Goal: Information Seeking & Learning: Learn about a topic

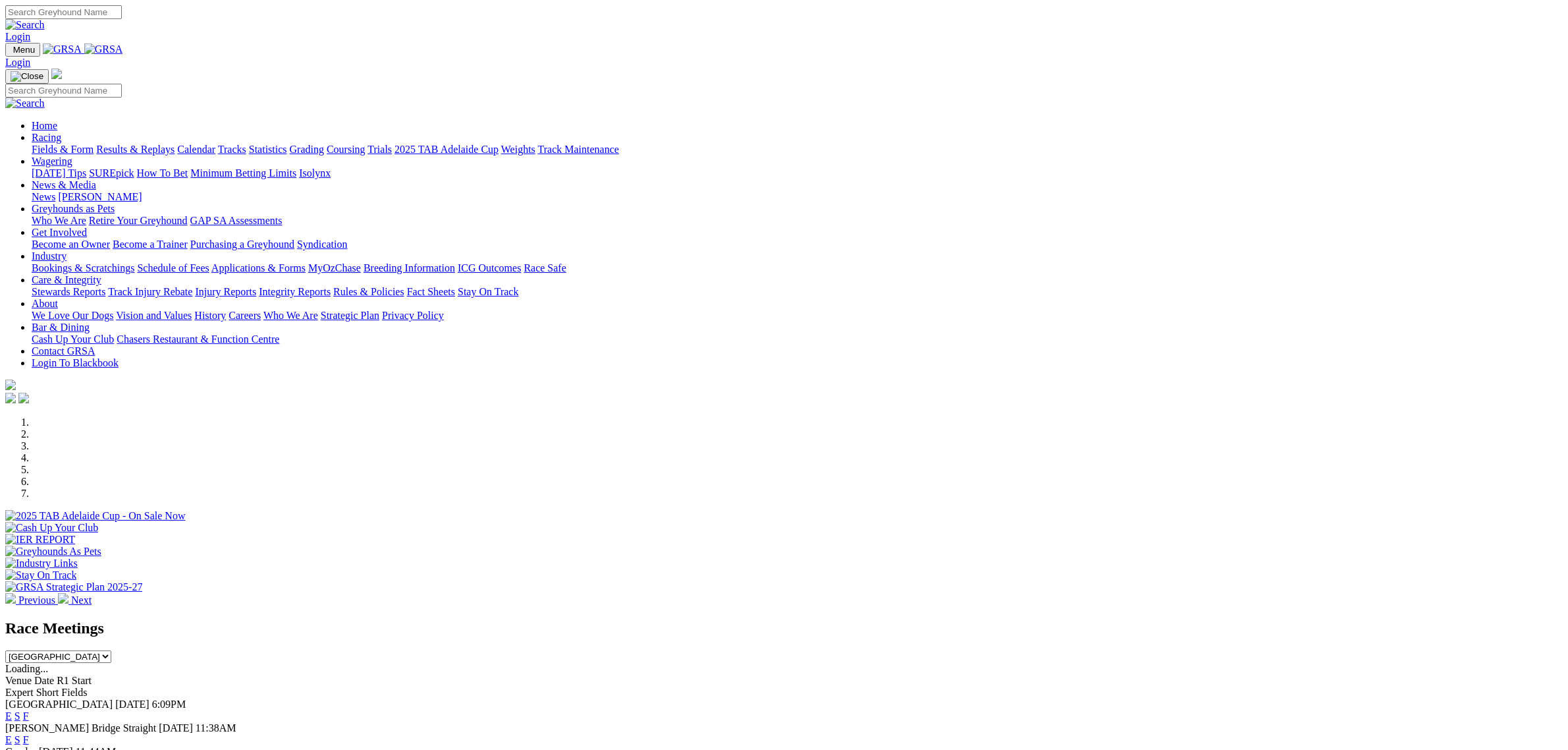
click at [93, 144] on link "Fields & Form" at bounding box center [62, 149] width 62 height 11
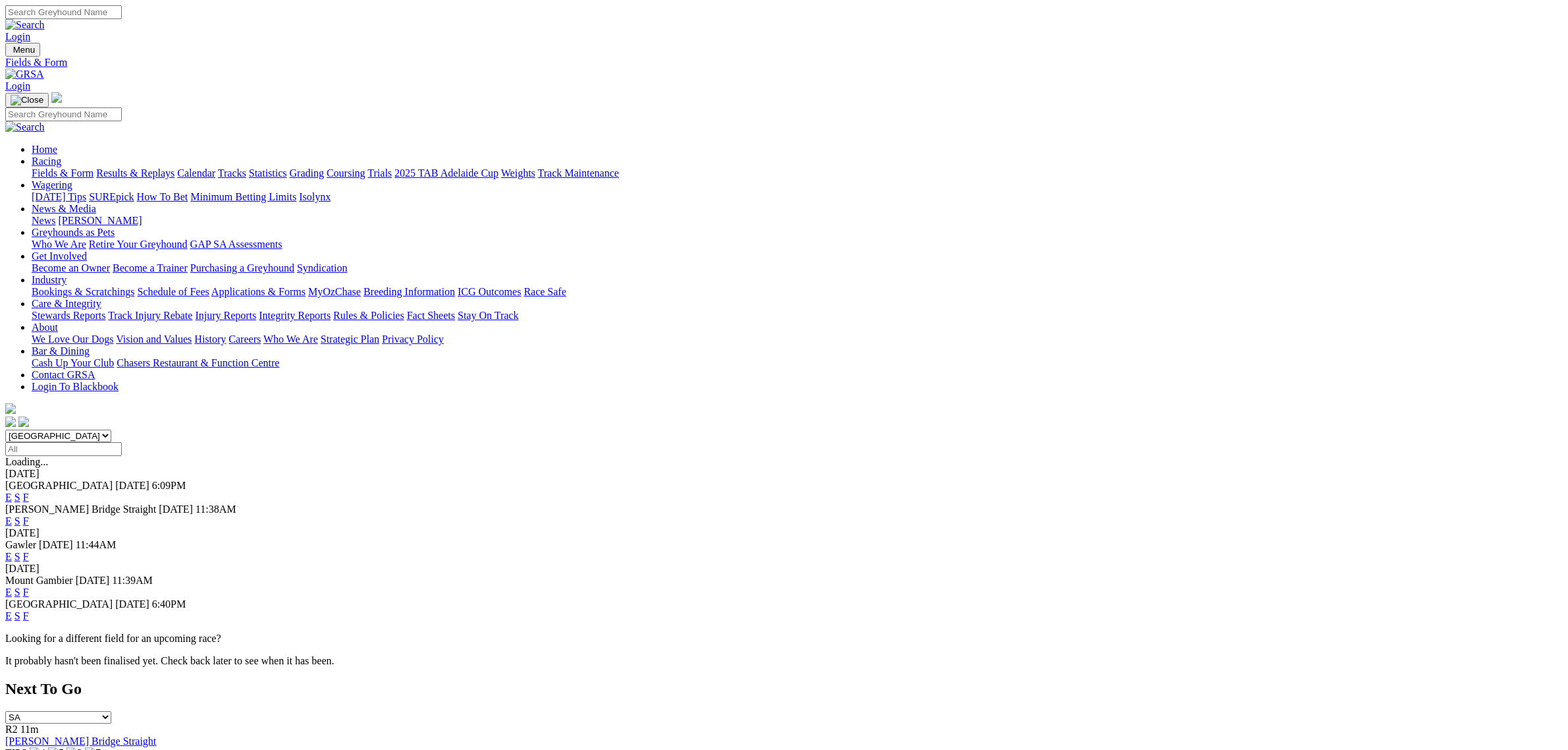
click at [11, 515] on link "E" at bounding box center [9, 521] width 7 height 11
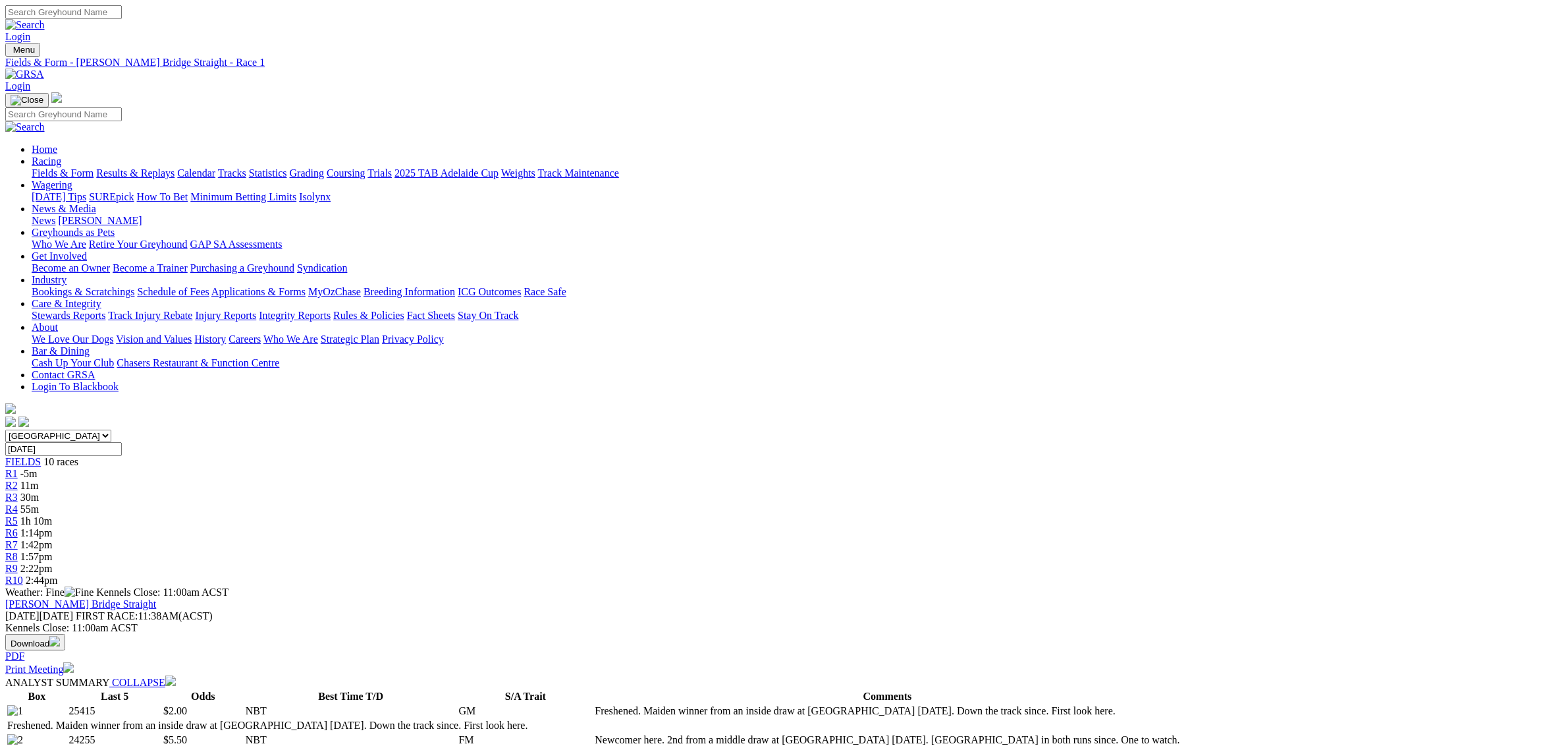
click at [39, 491] on span "30m" at bounding box center [29, 497] width 18 height 11
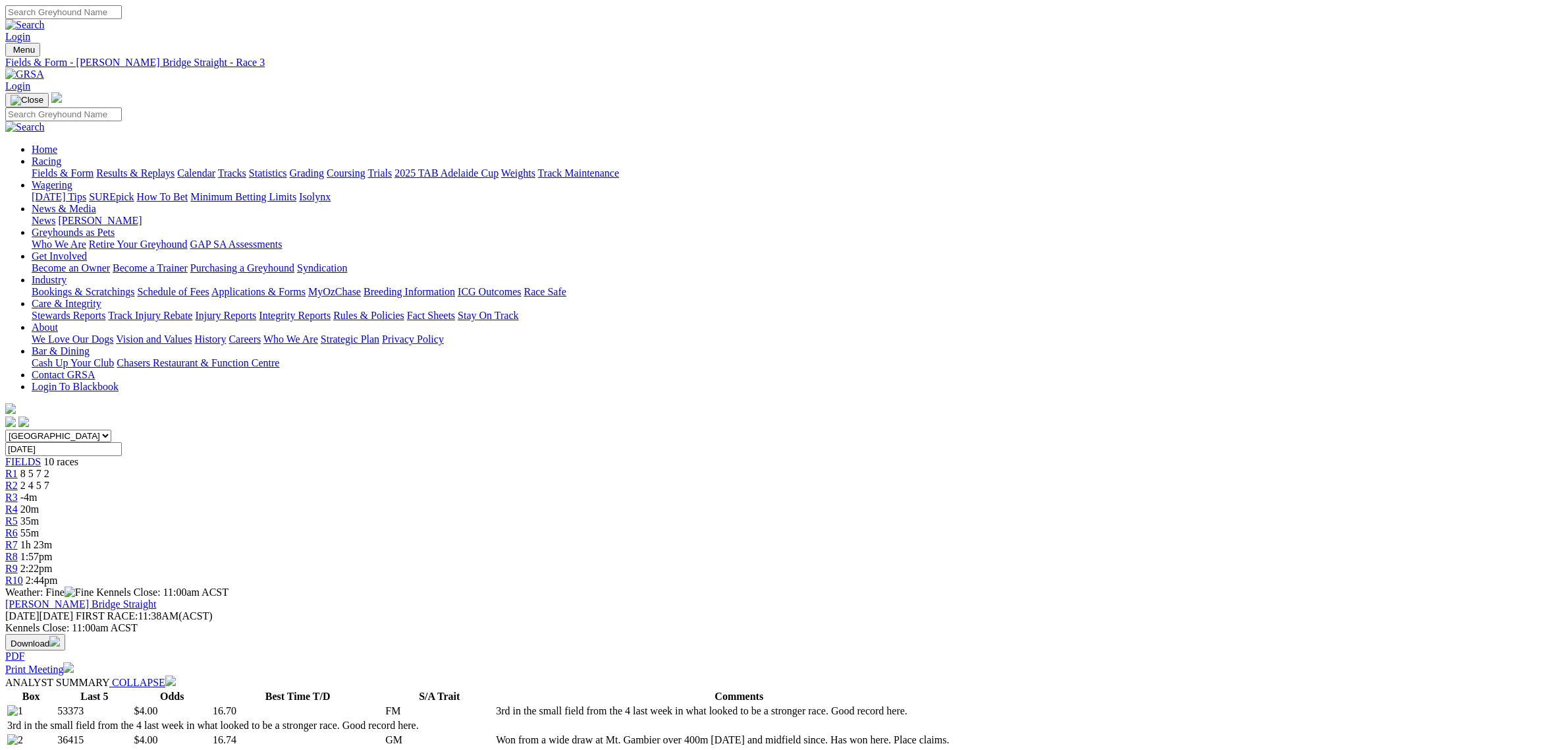
scroll to position [247, 0]
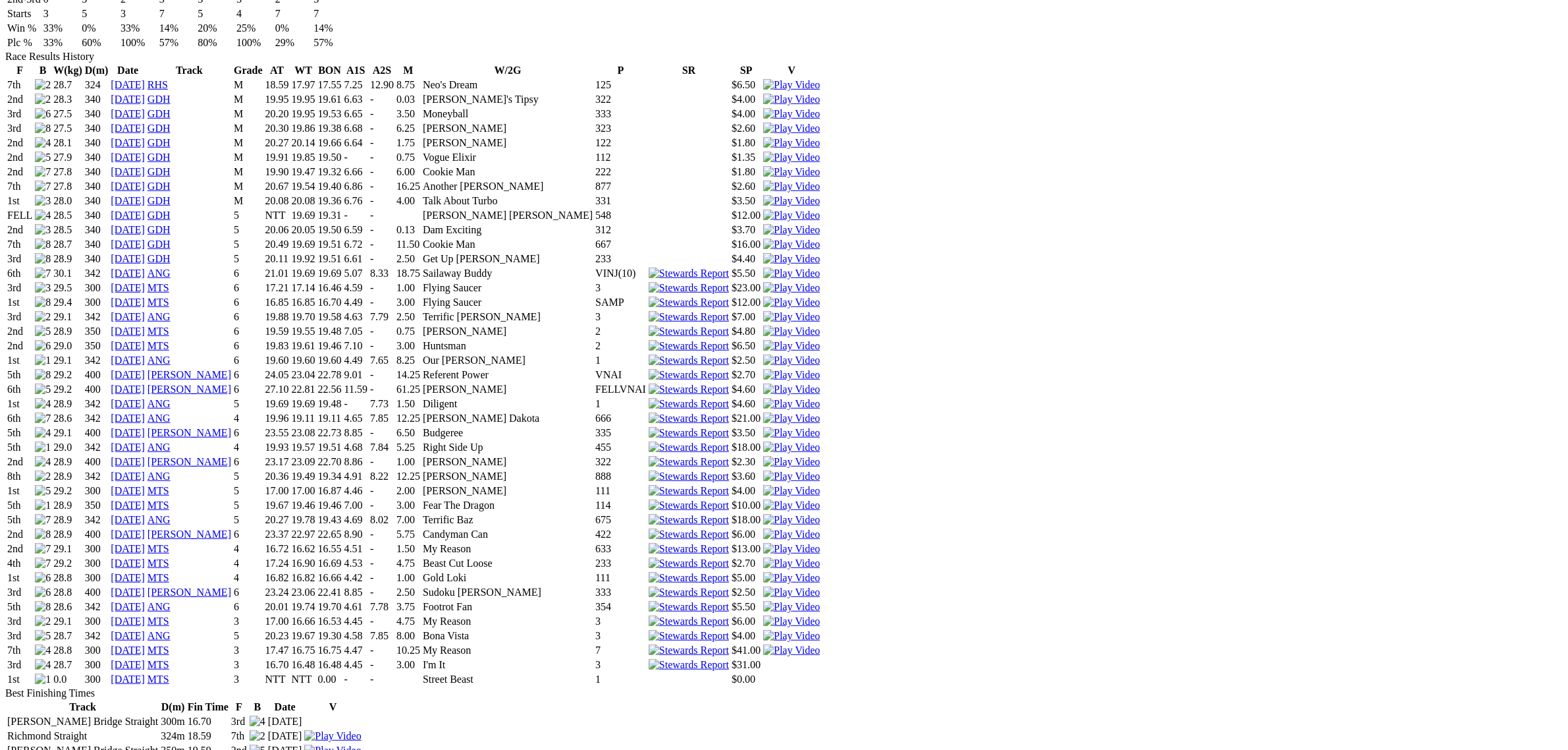
scroll to position [823, 0]
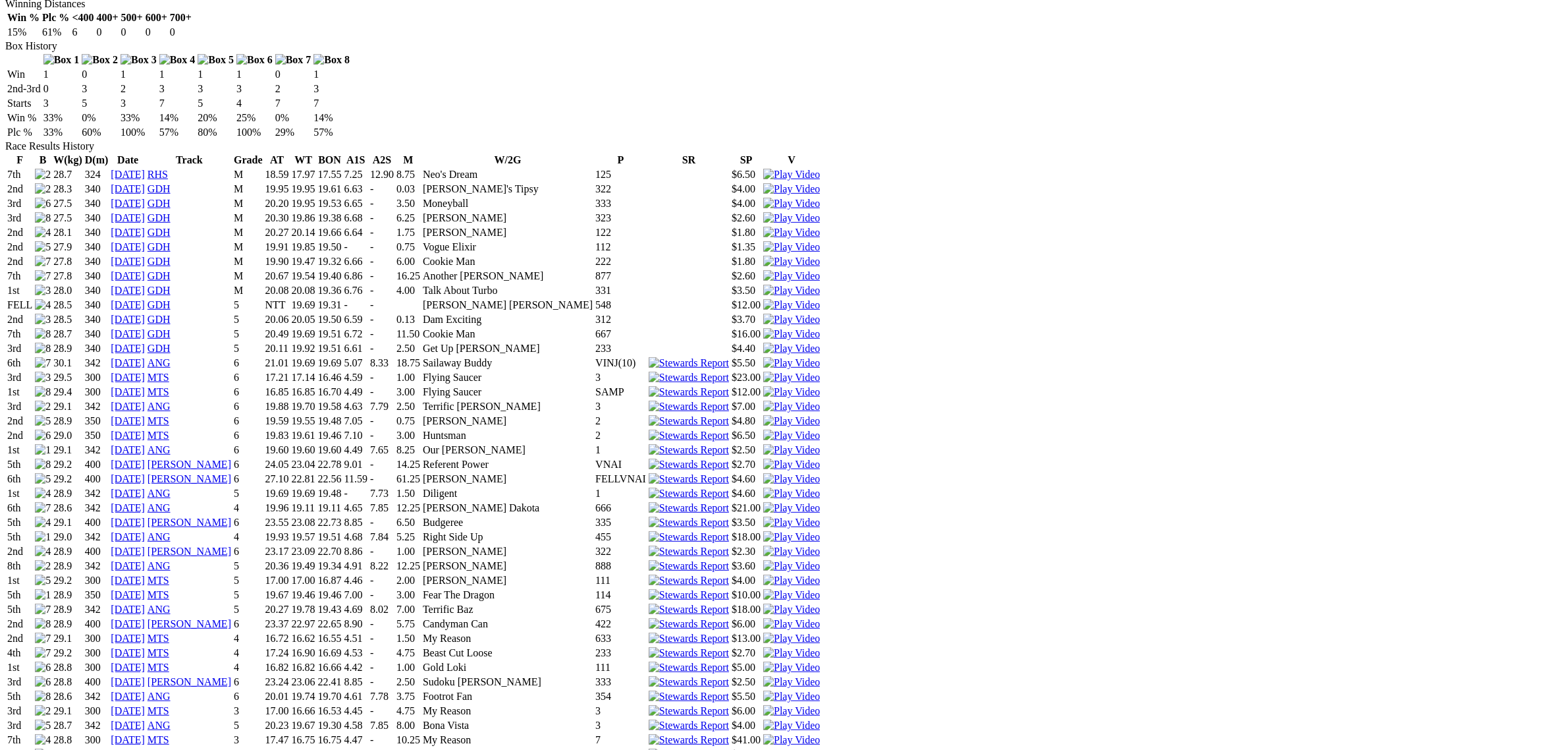
click at [820, 662] on img at bounding box center [792, 667] width 57 height 11
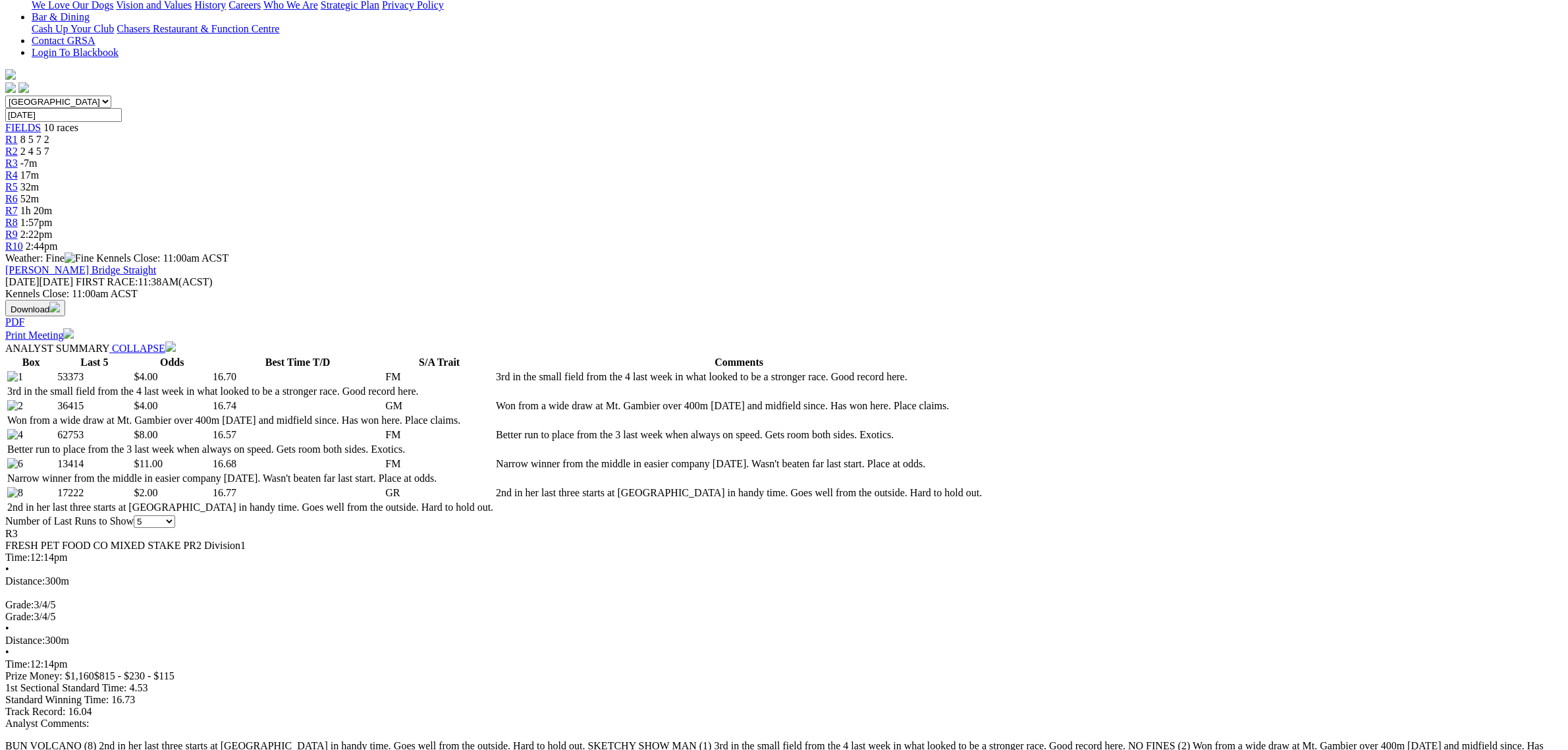
scroll to position [741, 0]
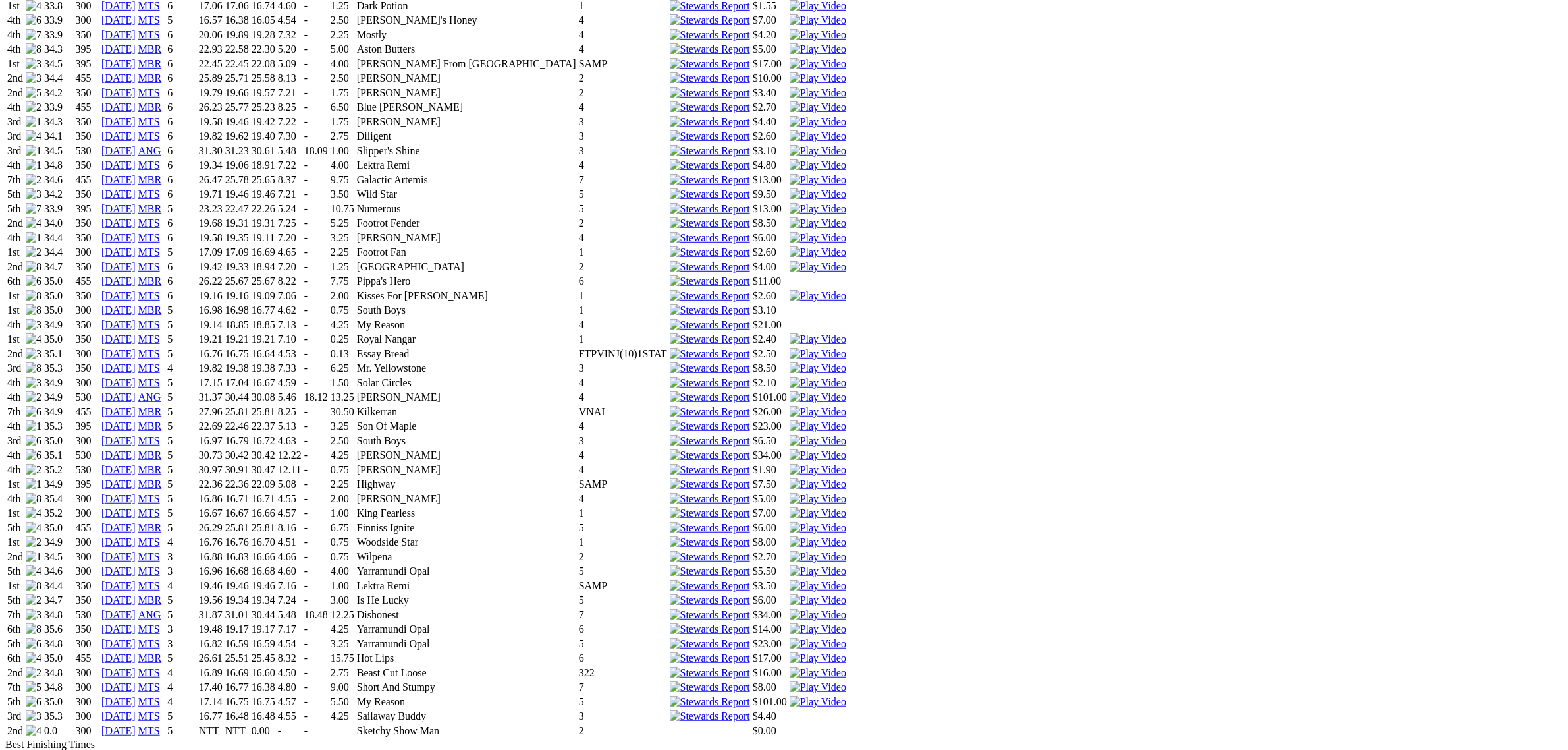
scroll to position [1153, 0]
